Goal: Check status: Check status

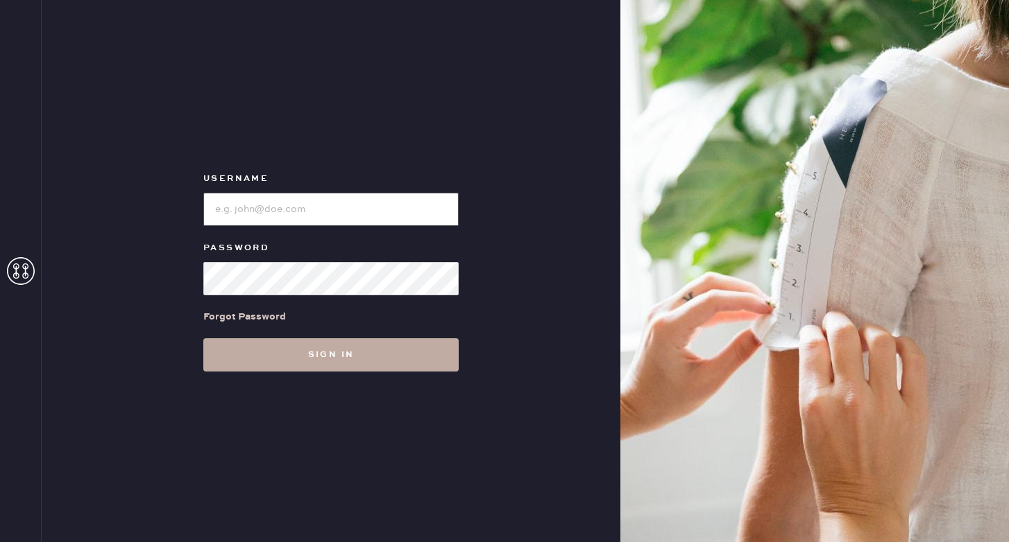
type input "reformationponce"
click at [386, 354] on button "Sign in" at bounding box center [330, 355] width 255 height 33
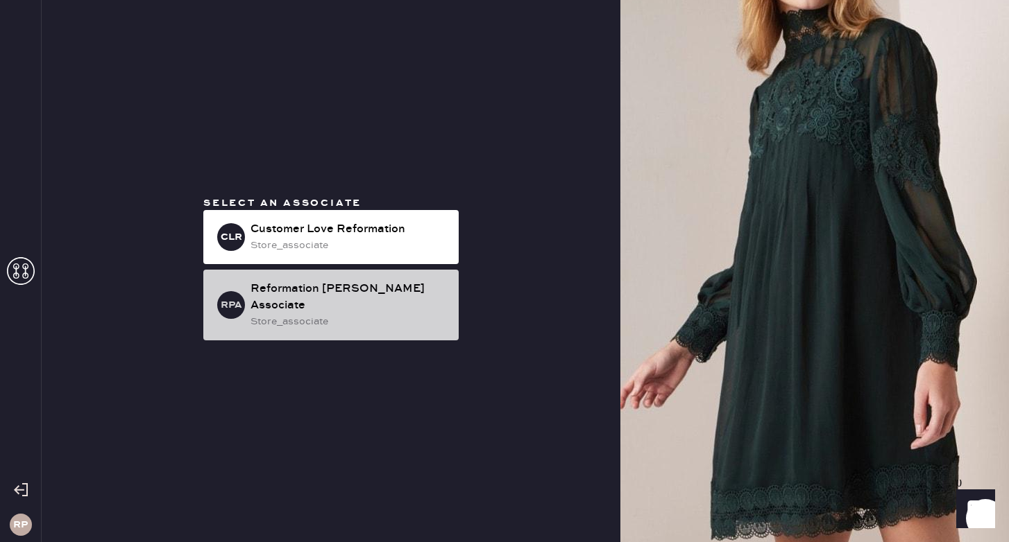
click at [361, 314] on div "store_associate" at bounding box center [348, 321] width 197 height 15
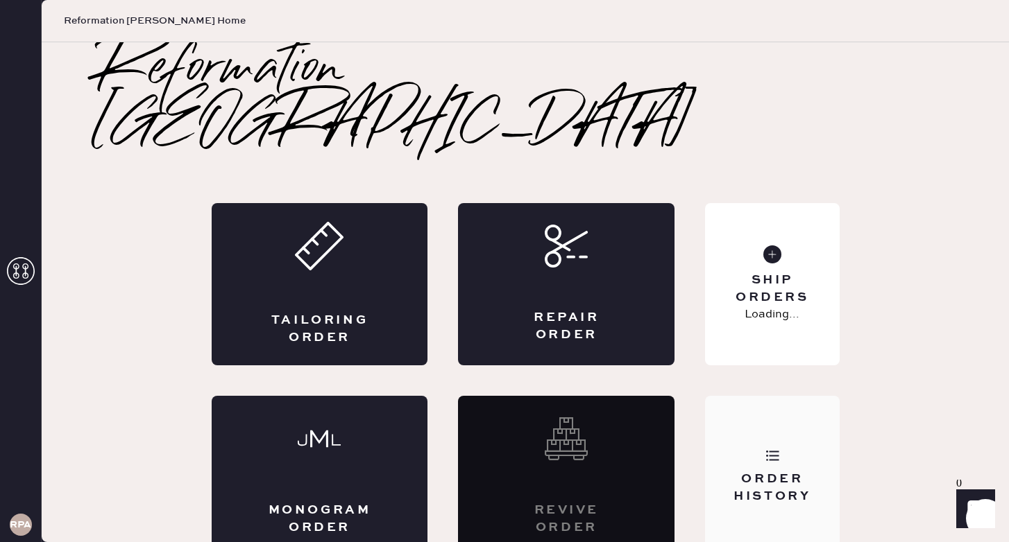
drag, startPoint x: 733, startPoint y: 396, endPoint x: 734, endPoint y: 384, distance: 12.5
click at [733, 396] on div "Order History" at bounding box center [772, 477] width 134 height 162
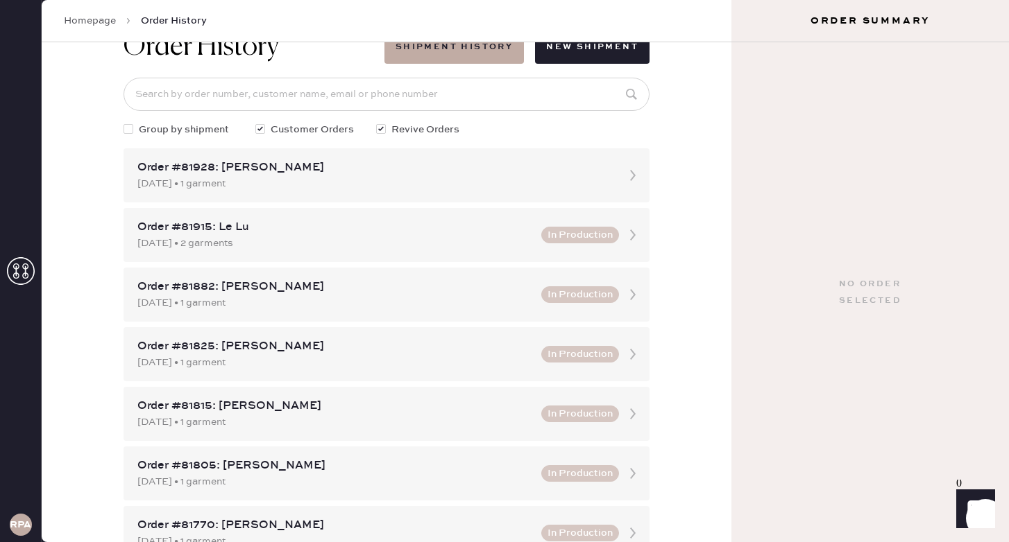
scroll to position [49, 0]
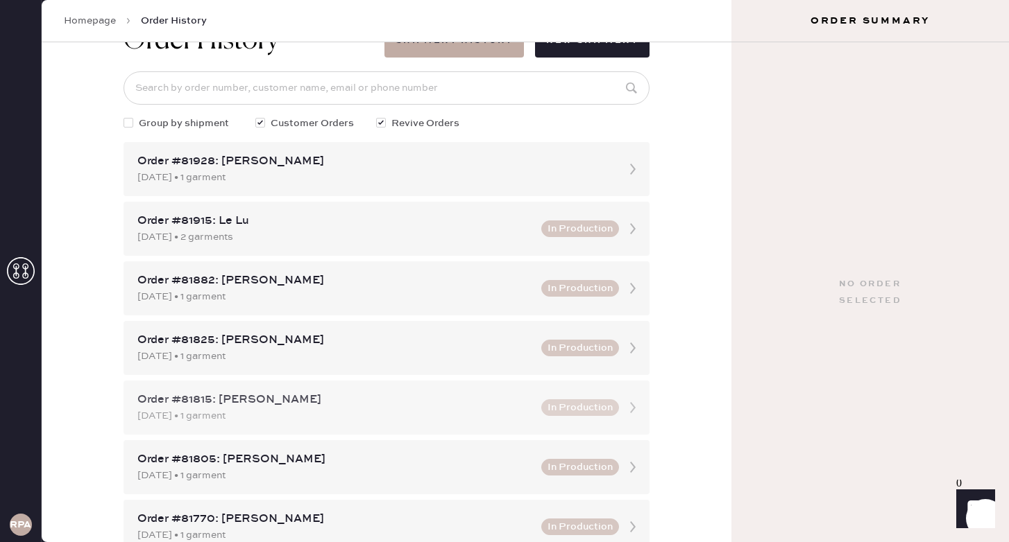
click at [515, 407] on div "Order #81815: [PERSON_NAME]" at bounding box center [334, 400] width 395 height 17
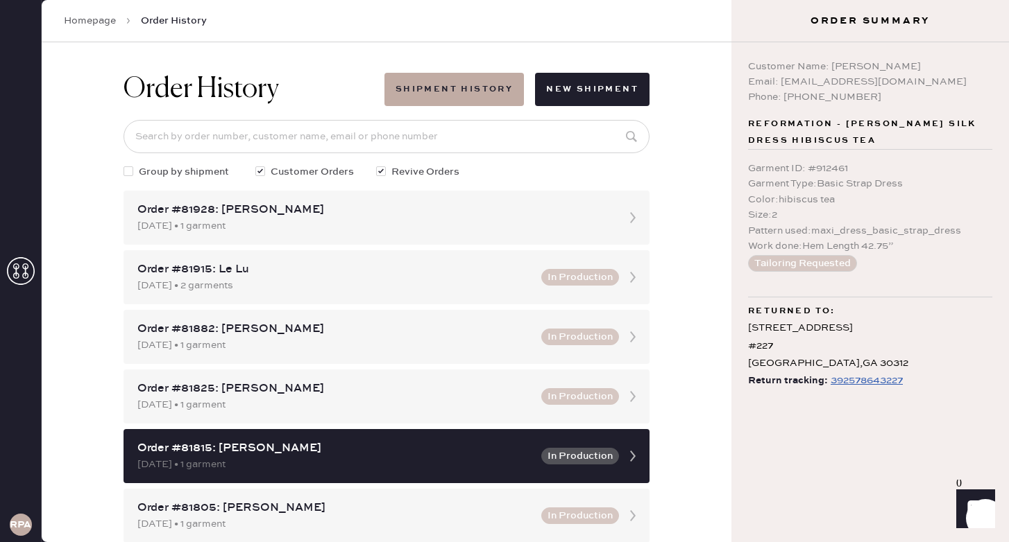
click at [899, 380] on div "392578643227" at bounding box center [866, 381] width 72 height 17
click at [97, 18] on link "Homepage" at bounding box center [90, 21] width 52 height 14
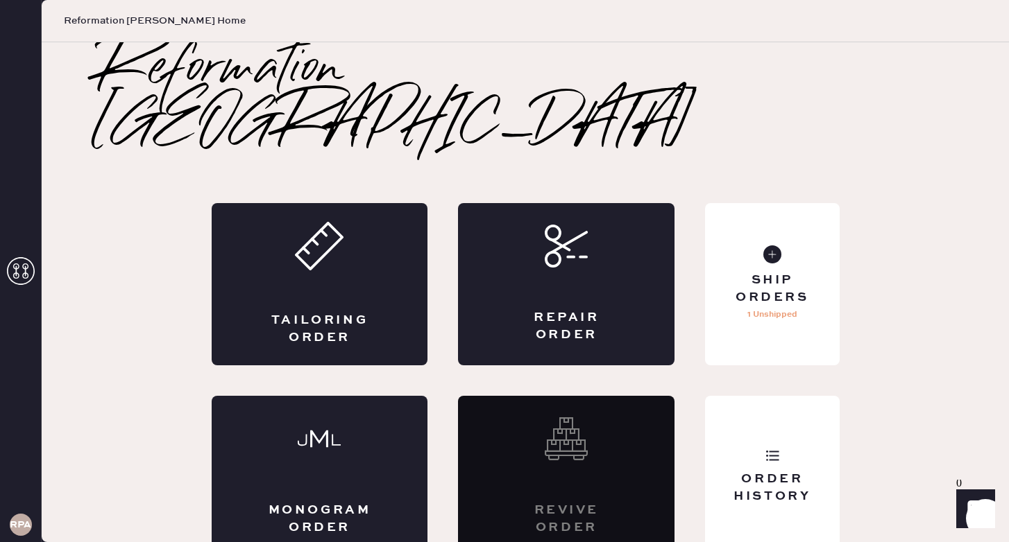
click at [21, 279] on icon at bounding box center [21, 271] width 28 height 28
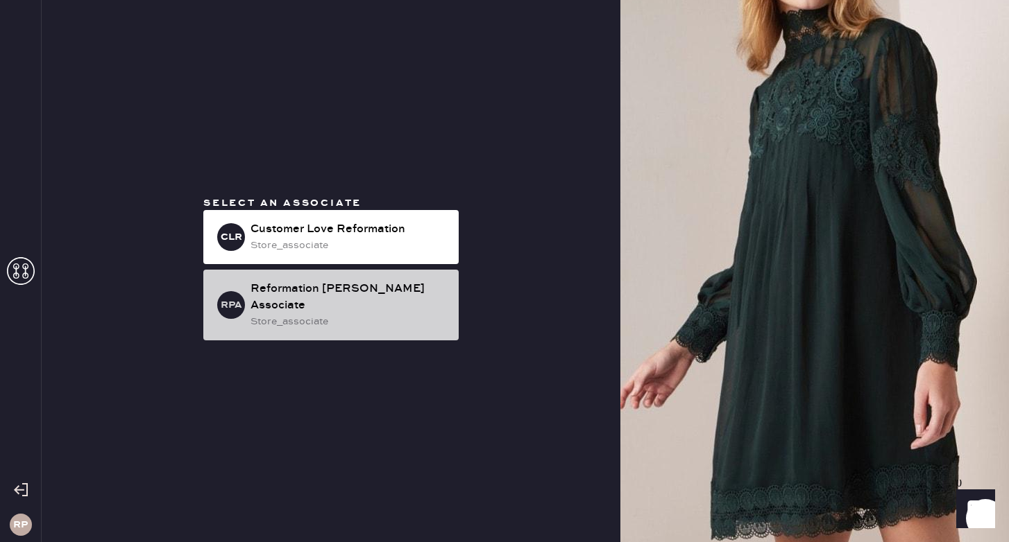
click at [335, 314] on div "store_associate" at bounding box center [348, 321] width 197 height 15
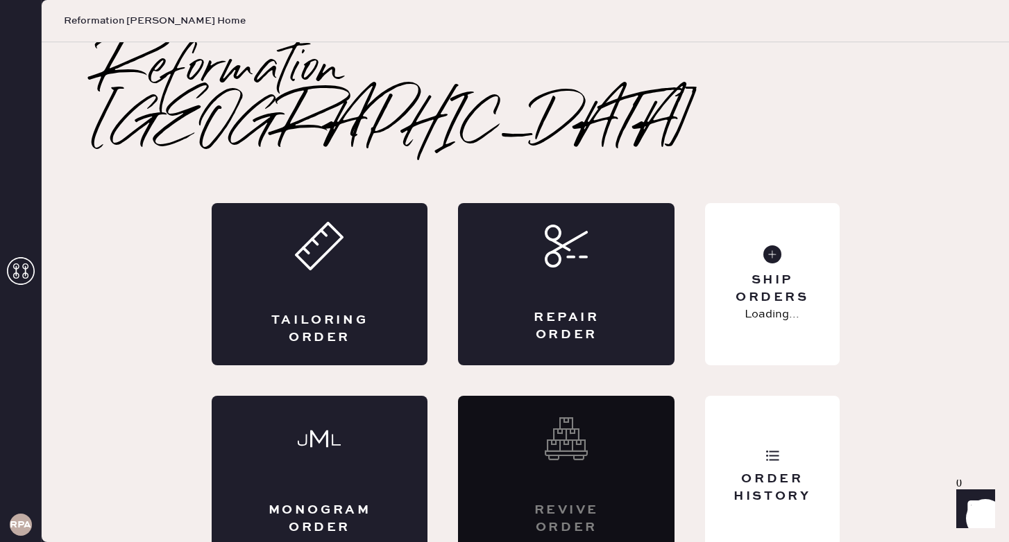
click at [24, 530] on h3 "RPA" at bounding box center [21, 525] width 22 height 10
